Goal: Transaction & Acquisition: Obtain resource

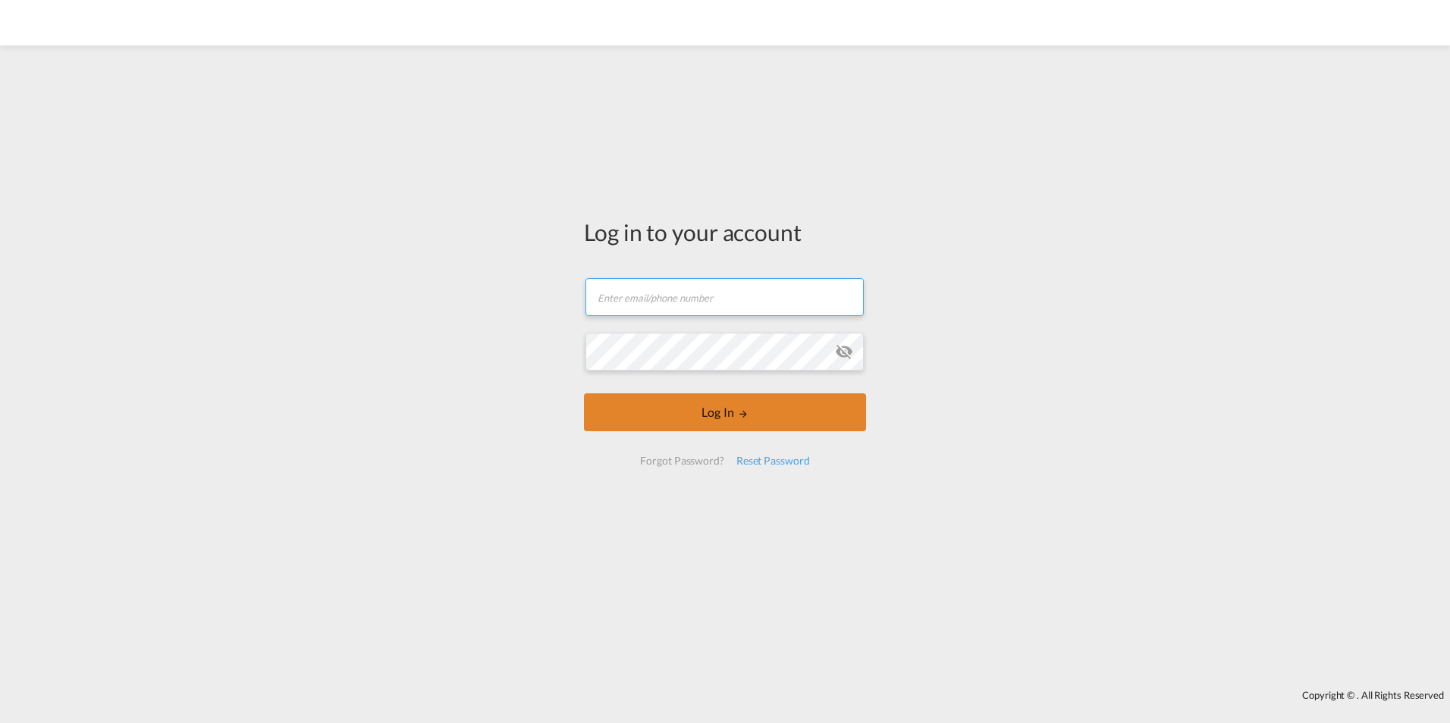
type input "hso@isanordic.com"
click at [711, 422] on button "Log In" at bounding box center [725, 413] width 282 height 38
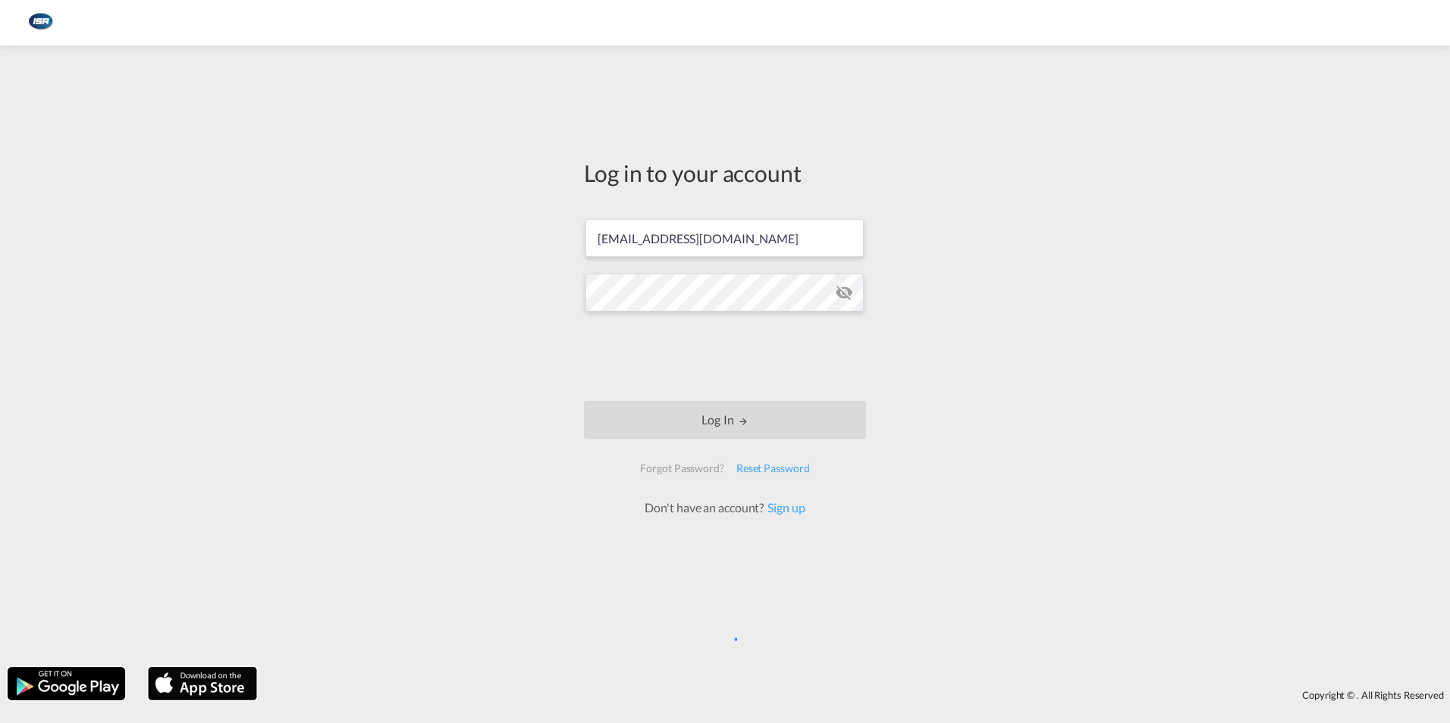
click at [478, 46] on div "Log in to your account hso@isanordic.com Log In Forgot Password? Reset Password…" at bounding box center [725, 361] width 1450 height 723
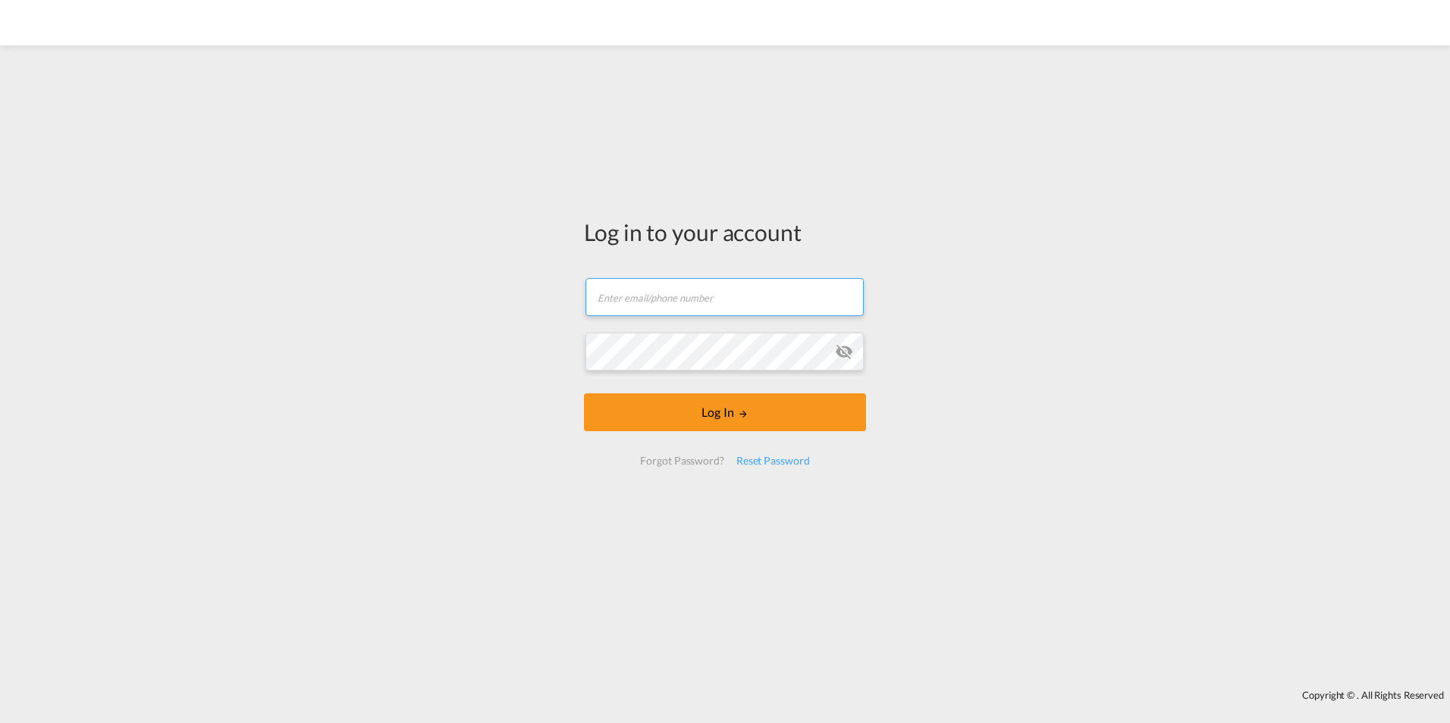
type input "[EMAIL_ADDRESS][DOMAIN_NAME]"
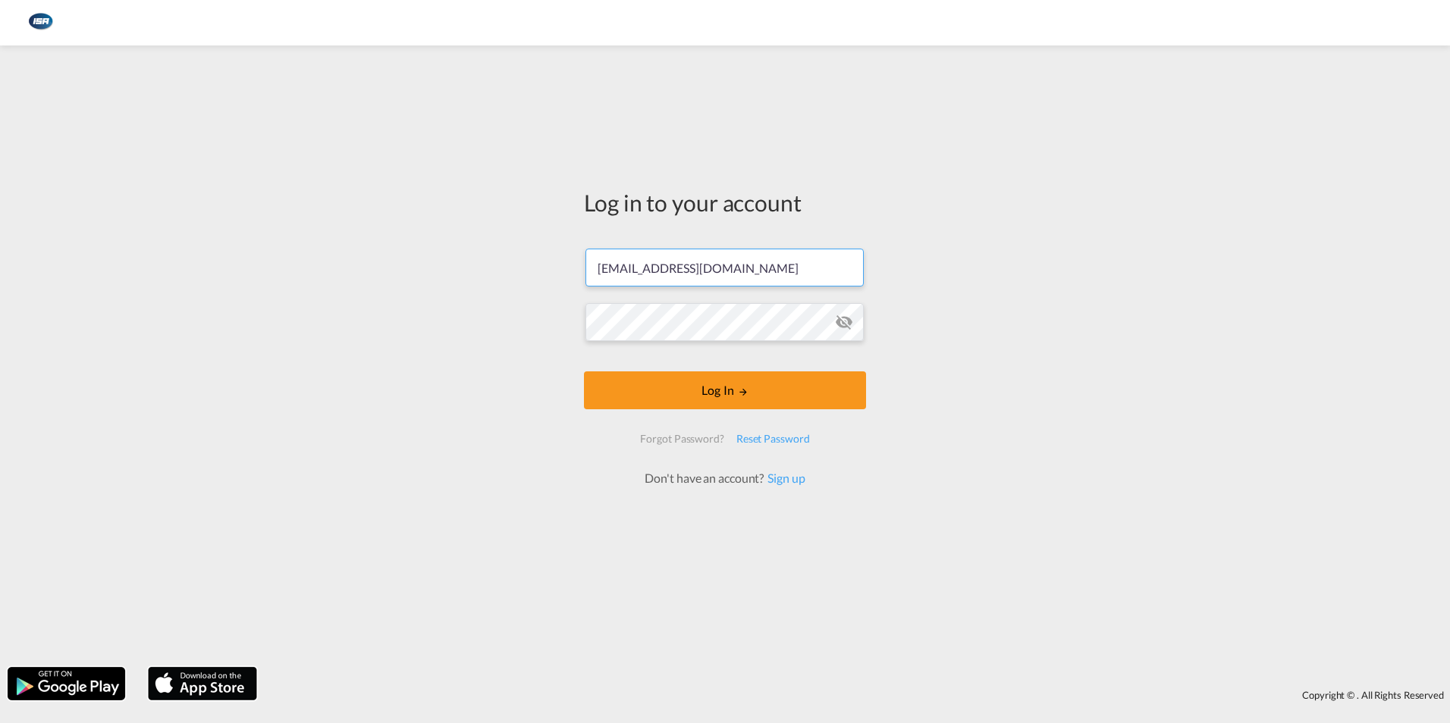
click at [709, 416] on form "[EMAIL_ADDRESS][DOMAIN_NAME] Password field is required Log In Forgot Password?…" at bounding box center [725, 360] width 282 height 253
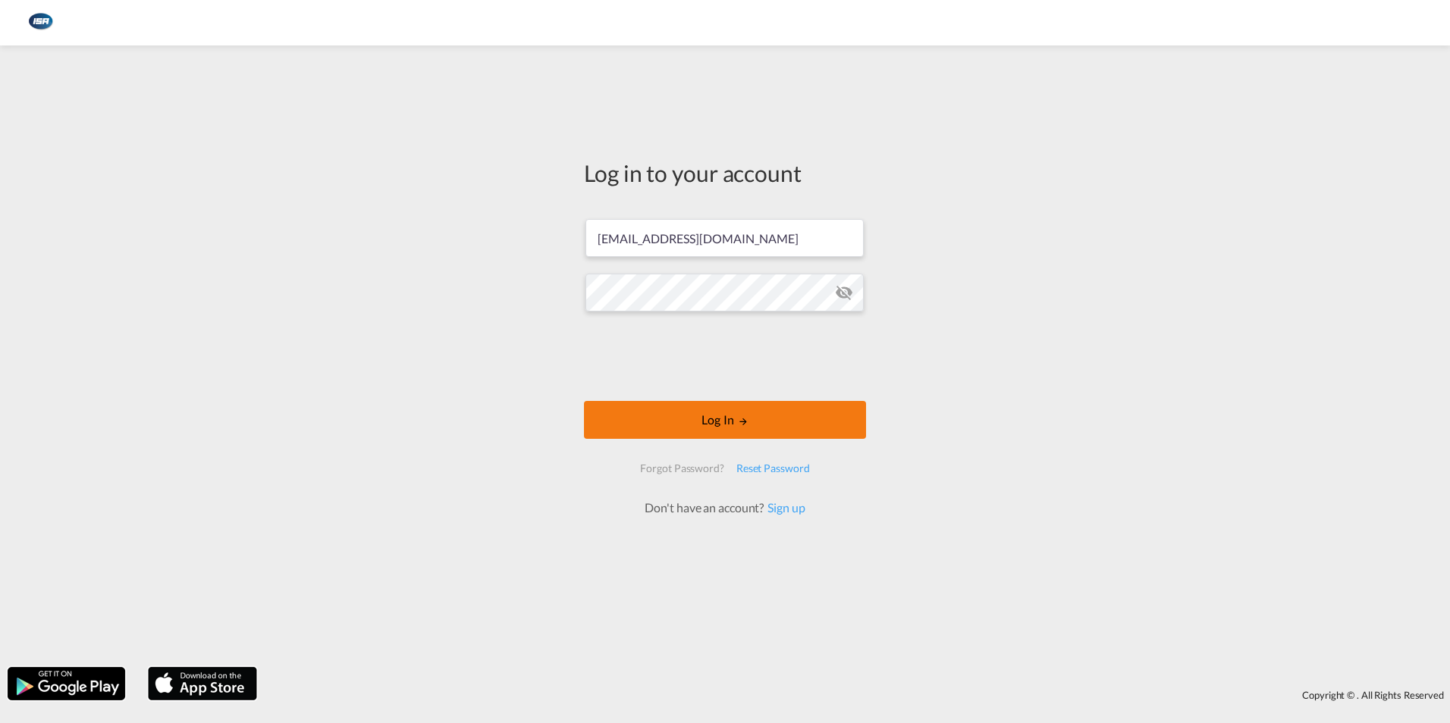
click at [732, 412] on button "Log In" at bounding box center [725, 420] width 282 height 38
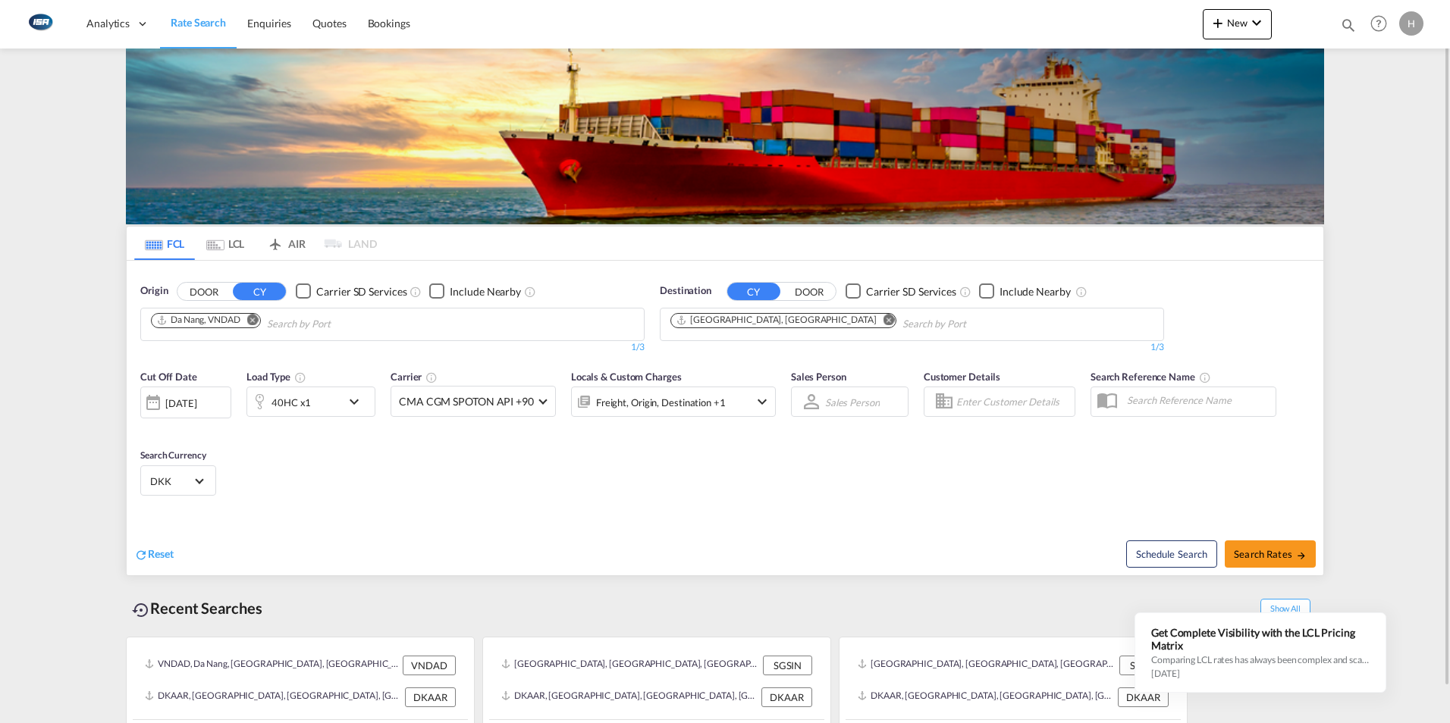
click at [249, 317] on md-icon "Remove" at bounding box center [252, 319] width 11 height 11
click at [244, 326] on input "Chips input." at bounding box center [223, 324] width 144 height 24
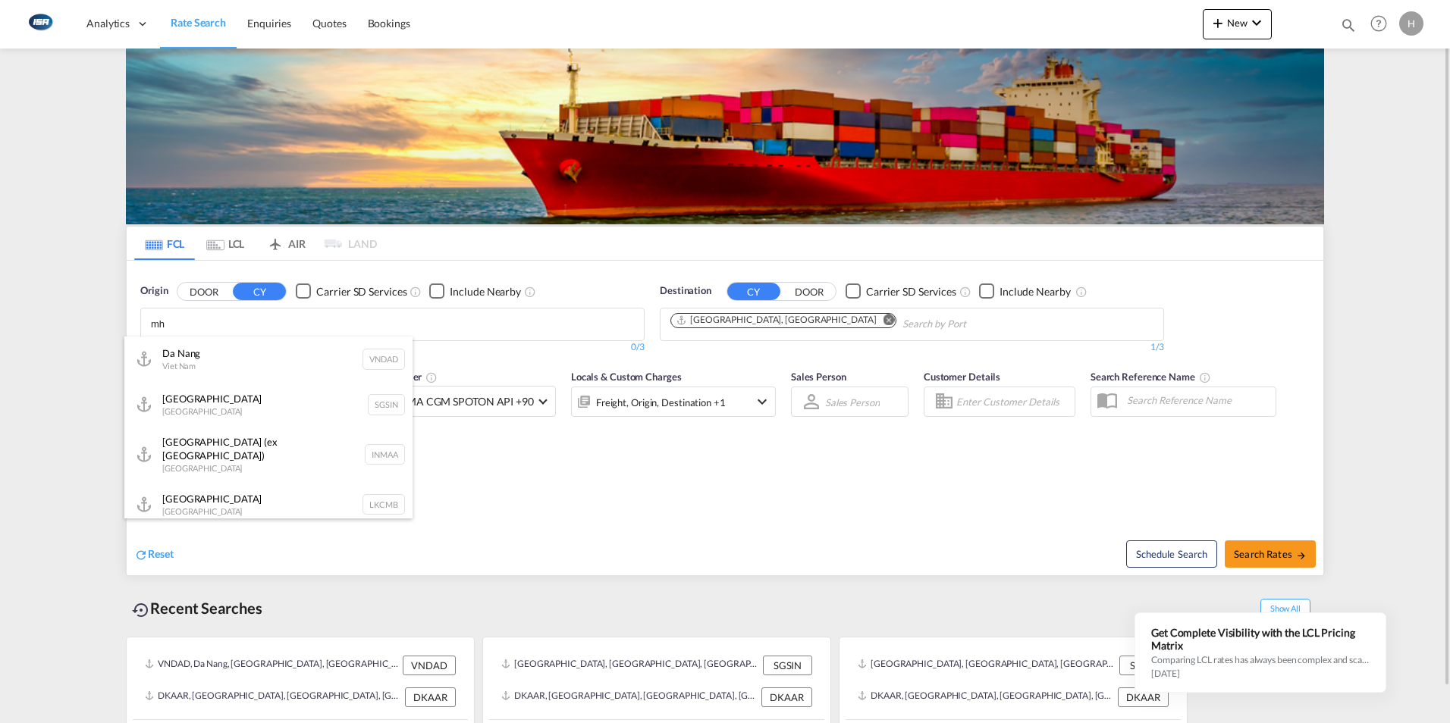
type input "m"
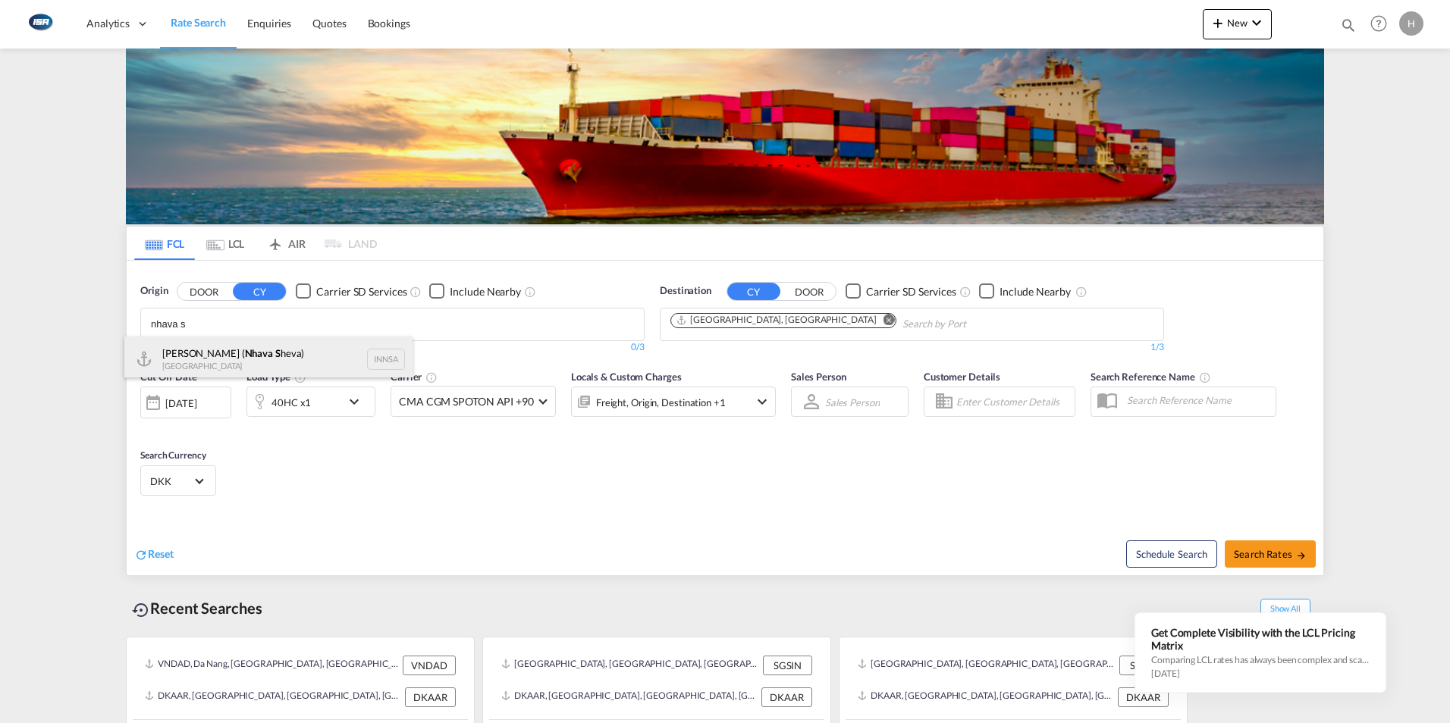
type input "nhava s"
click at [233, 350] on div "[PERSON_NAME] ( Nhava S heva) [GEOGRAPHIC_DATA] INNSA" at bounding box center [268, 359] width 288 height 45
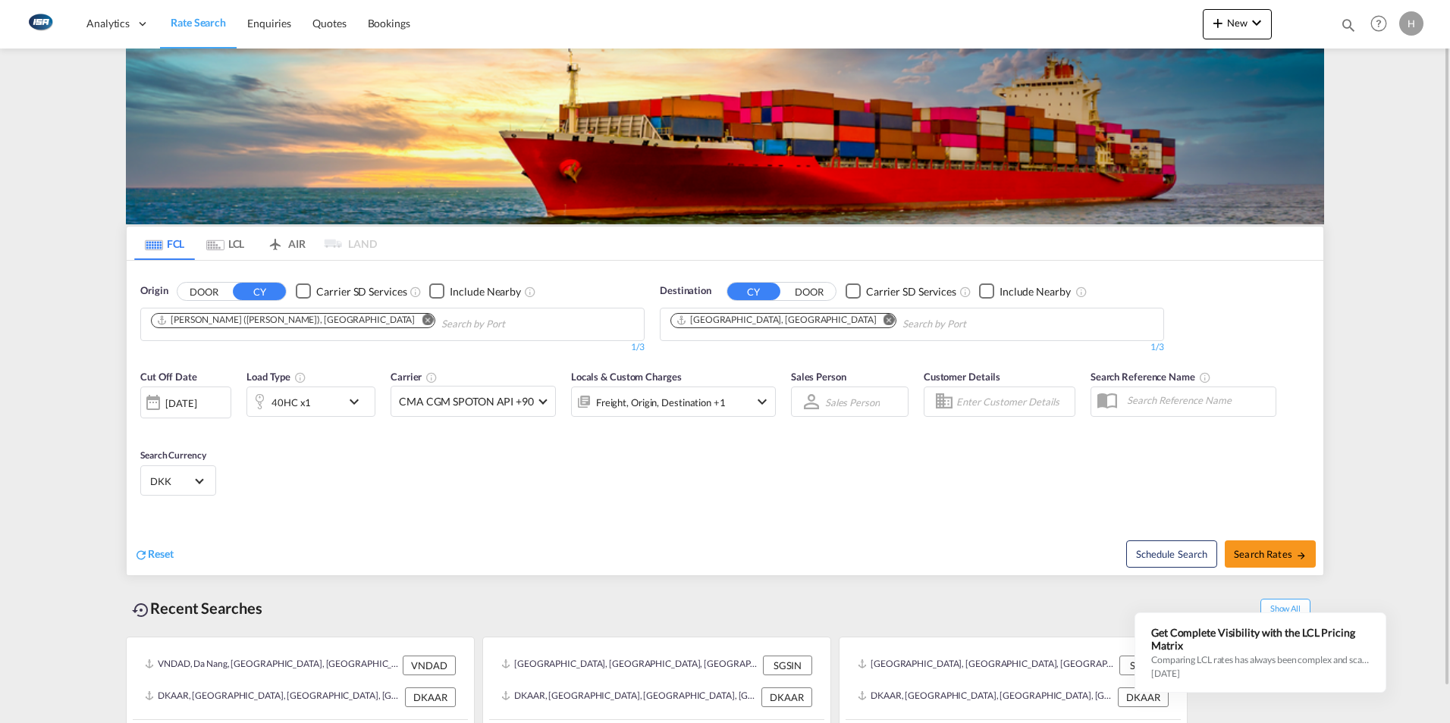
click at [883, 320] on md-icon "Remove" at bounding box center [888, 319] width 11 height 11
click at [759, 323] on input "Chips input." at bounding box center [742, 324] width 144 height 24
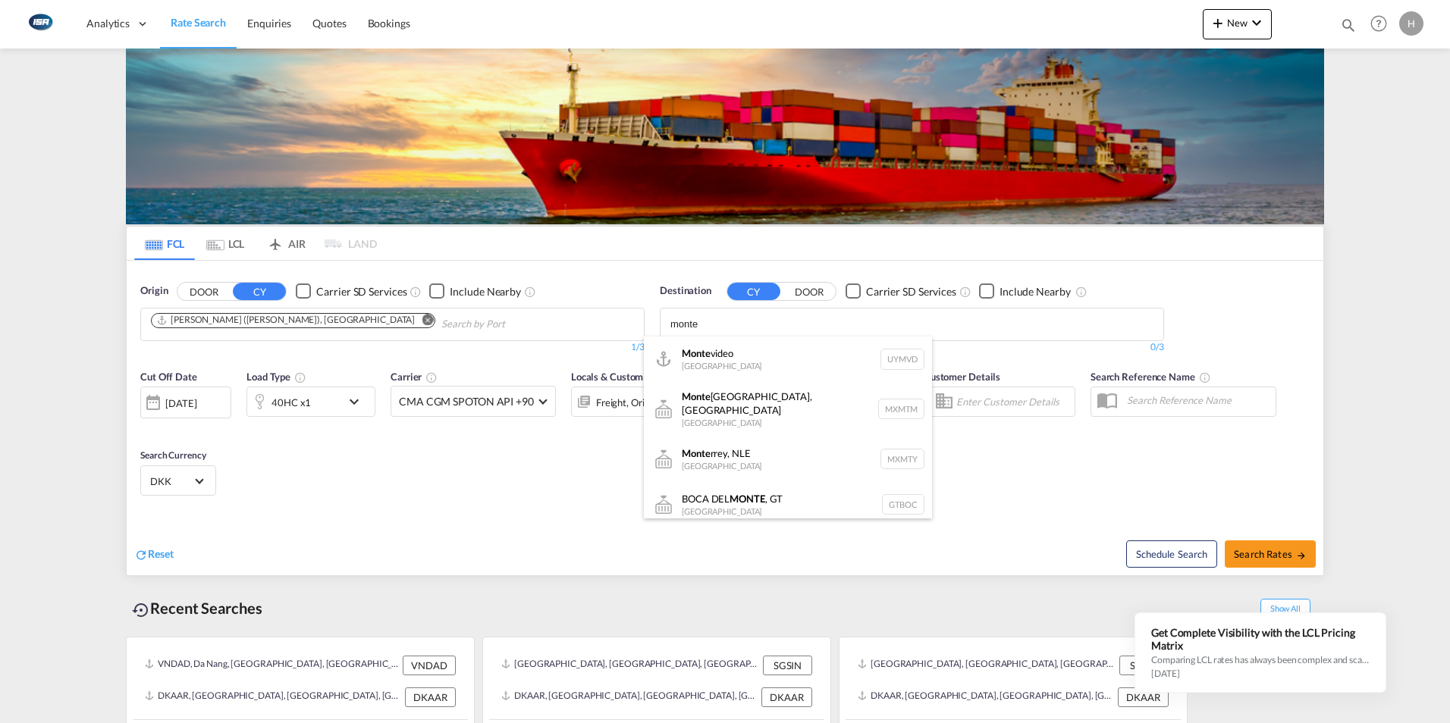
type input "monte"
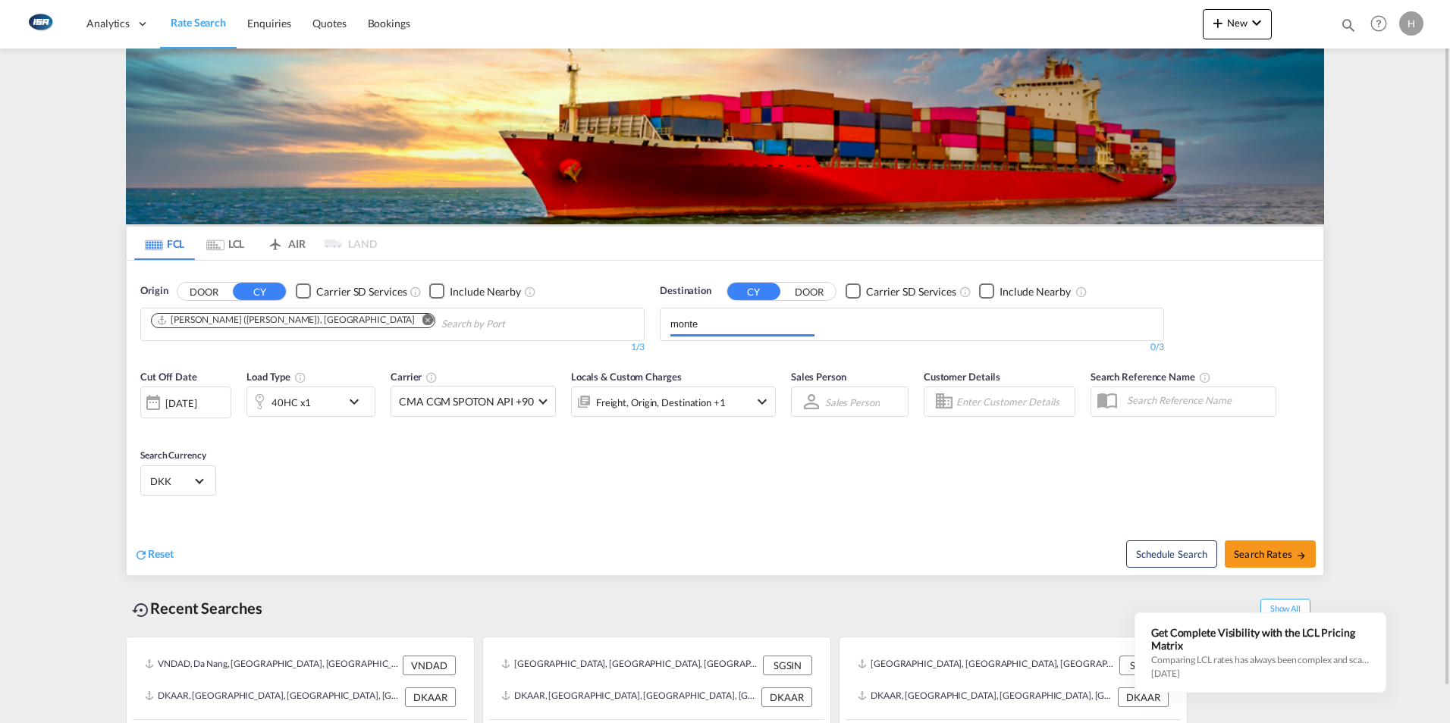
click at [713, 326] on body "Analytics Dashboard Rate Search Enquiries Quotes Bookings" at bounding box center [725, 361] width 1450 height 723
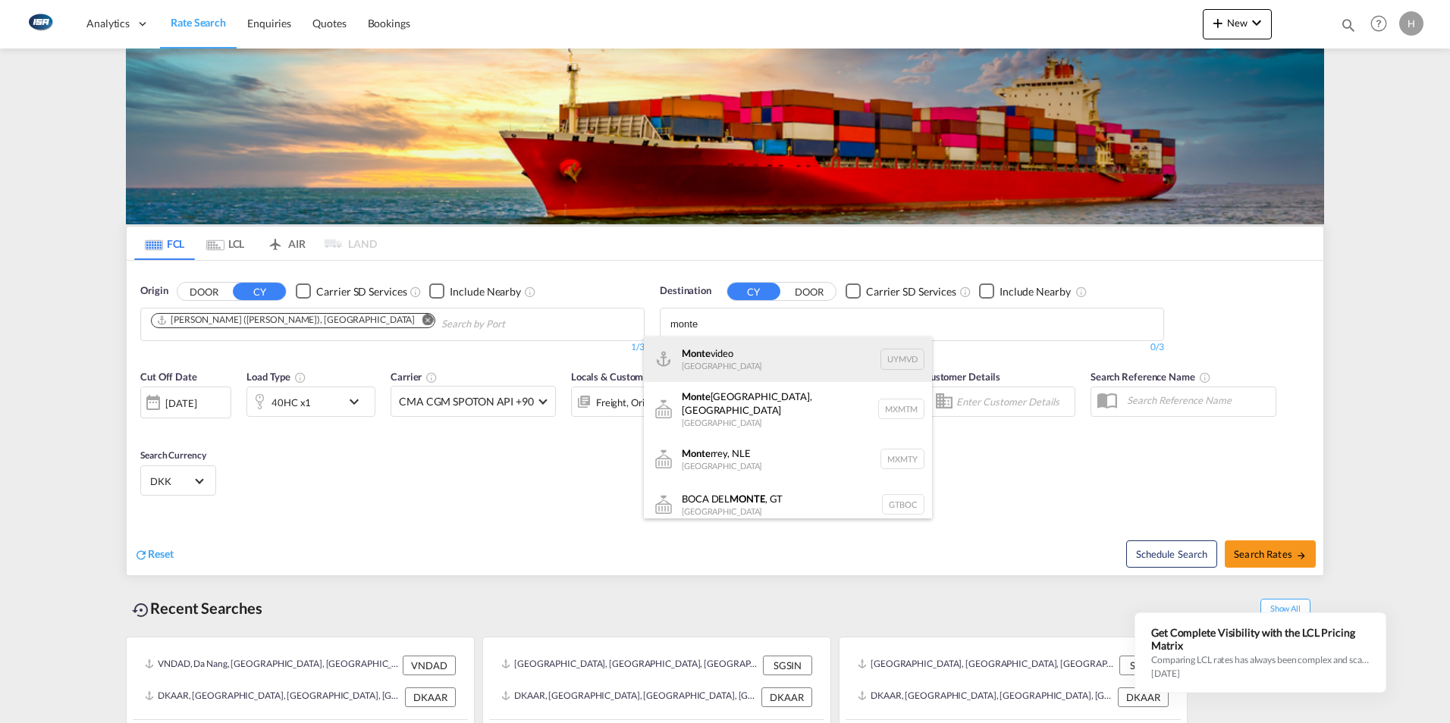
click at [711, 361] on div "Monte video [GEOGRAPHIC_DATA] UYMVD" at bounding box center [788, 359] width 288 height 45
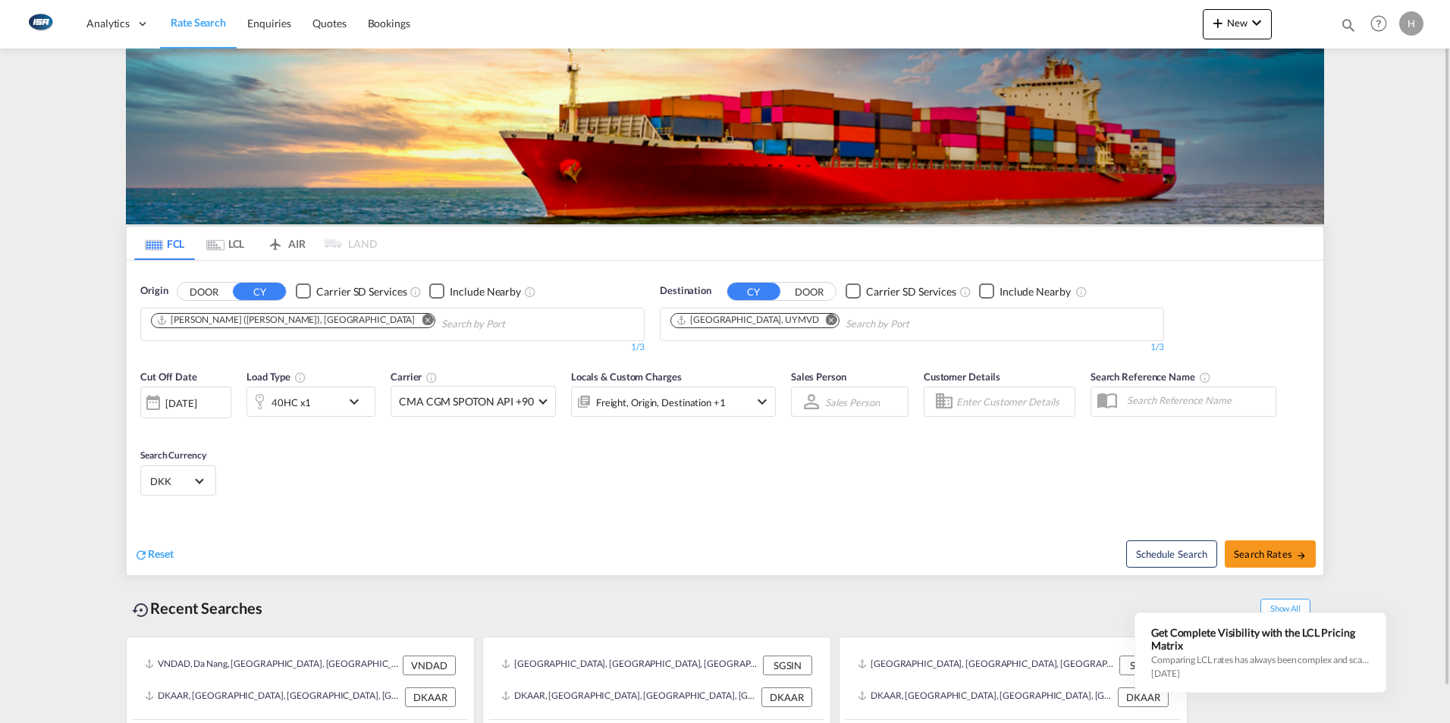
click at [1318, 547] on div "Schedule Search Search Rates" at bounding box center [1026, 546] width 594 height 58
click at [1278, 548] on span "Search Rates" at bounding box center [1270, 554] width 73 height 12
type input "INNSA to UYMVD / [DATE]"
